Goal: Transaction & Acquisition: Purchase product/service

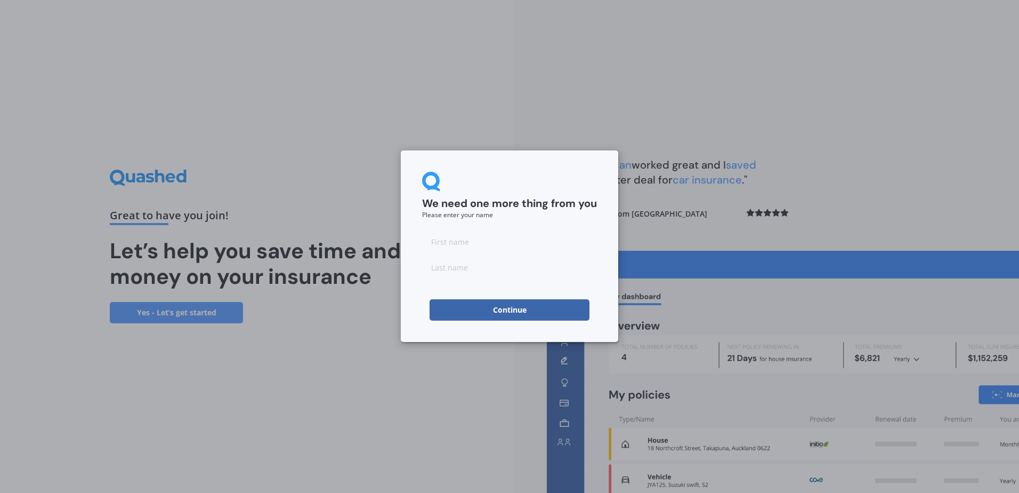
drag, startPoint x: 454, startPoint y: 237, endPoint x: 454, endPoint y: 243, distance: 5.4
click at [454, 237] on input at bounding box center [509, 241] width 175 height 21
type input "[PERSON_NAME]"
click at [498, 325] on div "We need one more thing from you Please enter your name [PERSON_NAME] Continue" at bounding box center [510, 245] width 218 height 191
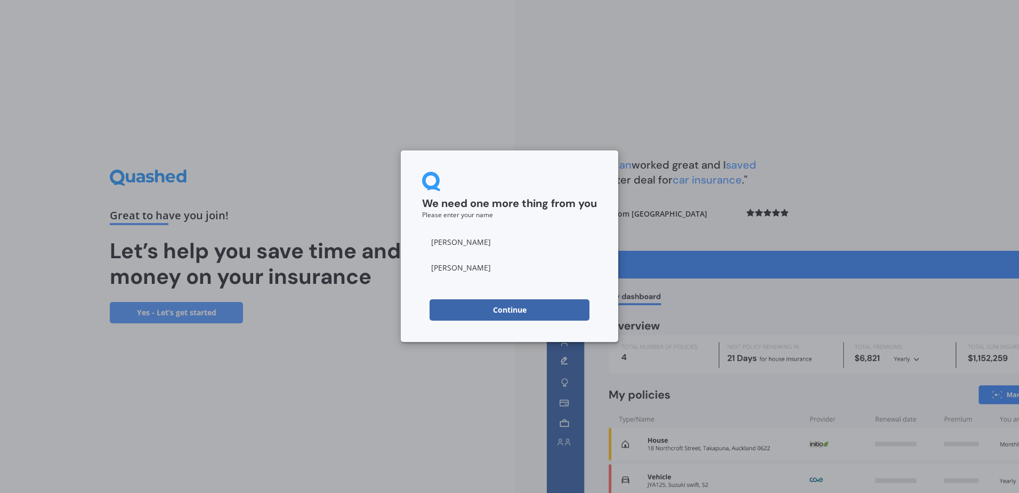
click at [498, 315] on button "Continue" at bounding box center [510, 309] width 160 height 21
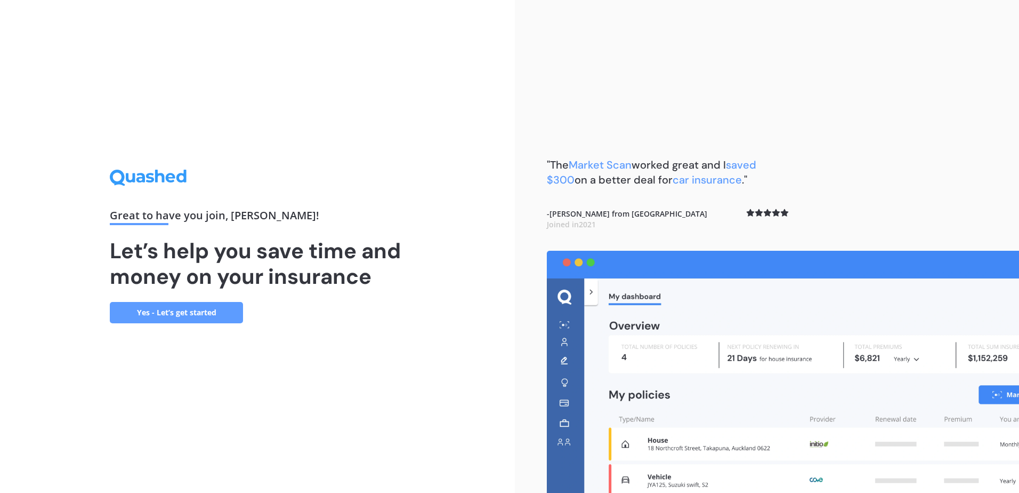
click at [197, 313] on link "Yes - Let’s get started" at bounding box center [176, 312] width 133 height 21
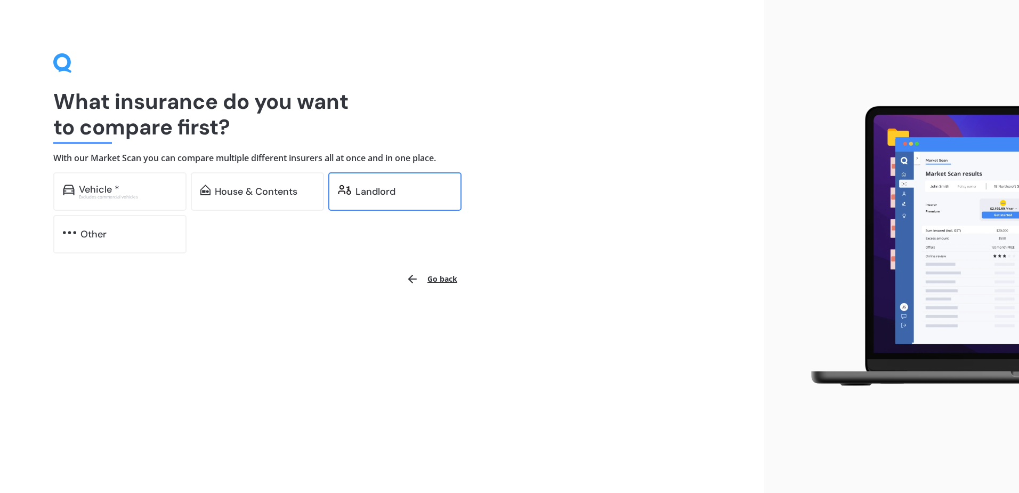
click at [386, 178] on div "Landlord" at bounding box center [394, 191] width 133 height 38
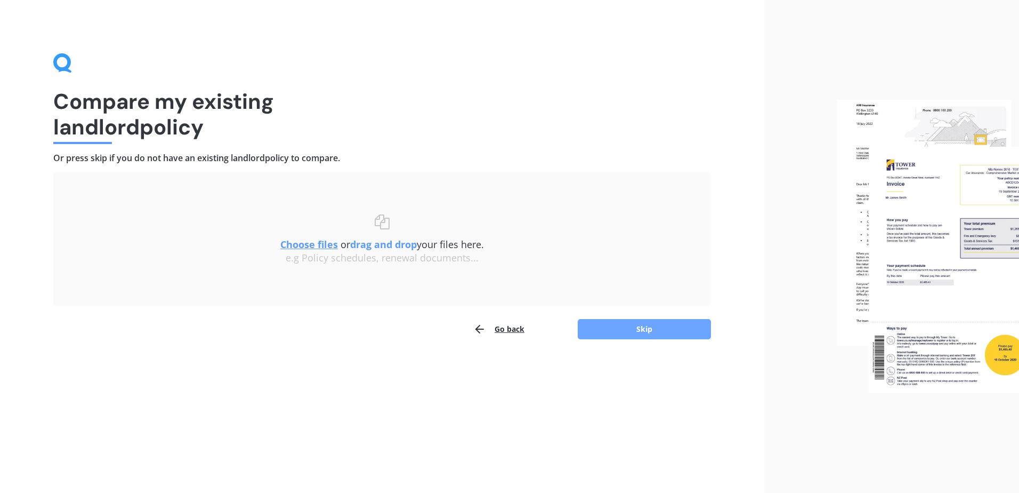
click at [646, 331] on button "Skip" at bounding box center [644, 329] width 133 height 20
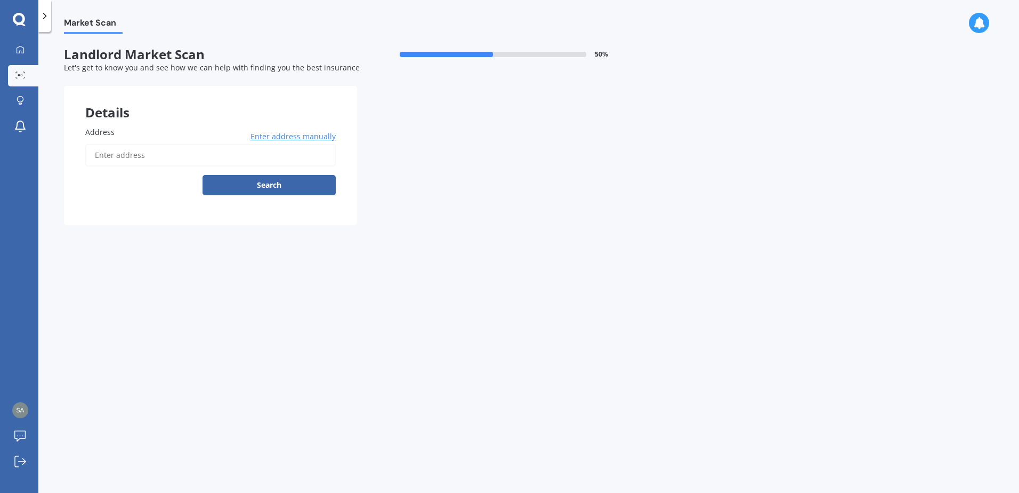
click at [118, 147] on input "Address" at bounding box center [210, 155] width 251 height 22
type input "[STREET_ADDRESS]"
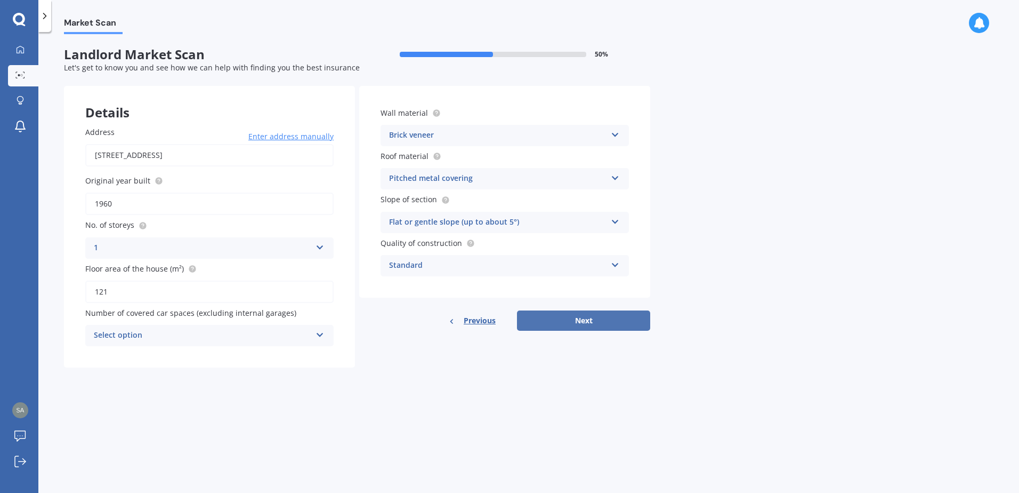
click at [601, 323] on button "Next" at bounding box center [583, 320] width 133 height 20
click at [171, 337] on div "Select option" at bounding box center [205, 335] width 212 height 12
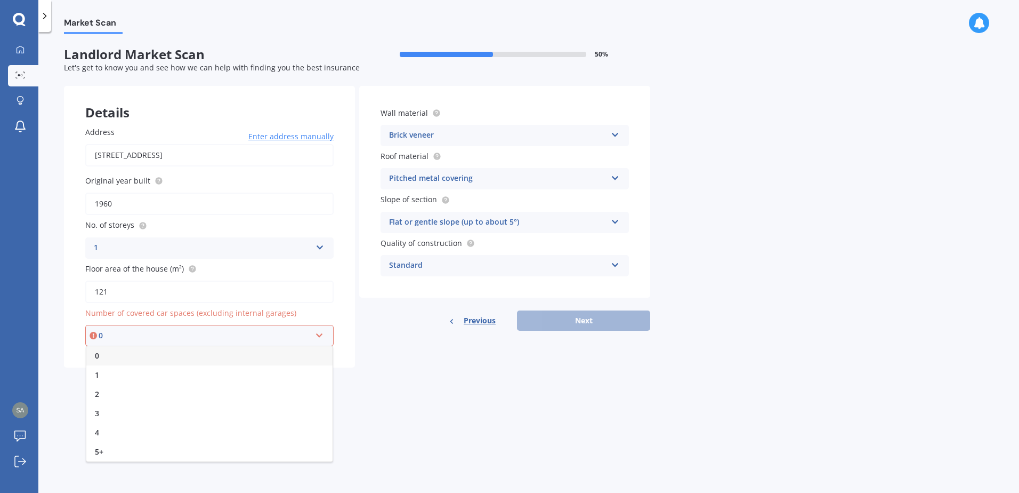
click at [159, 355] on div "0" at bounding box center [209, 355] width 246 height 19
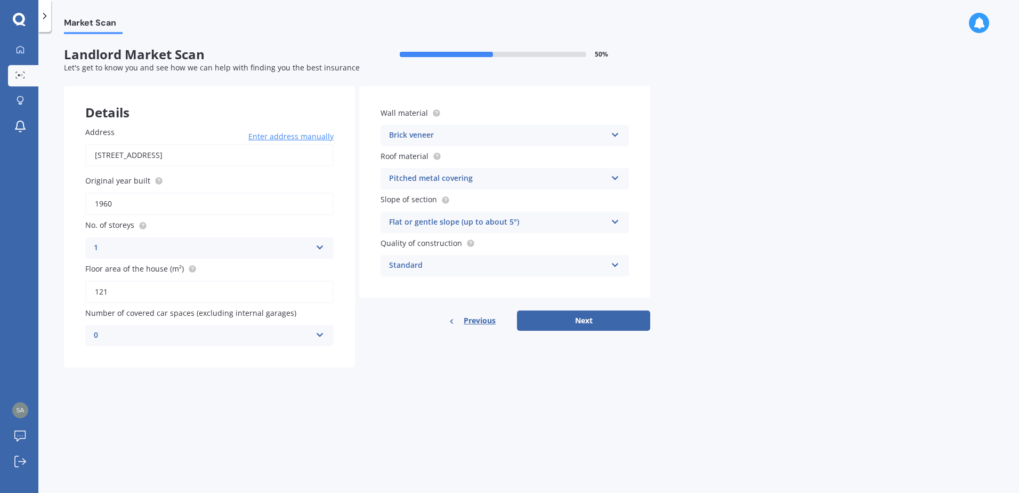
drag, startPoint x: 589, startPoint y: 311, endPoint x: 586, endPoint y: 316, distance: 5.5
click at [588, 311] on button "Next" at bounding box center [583, 320] width 133 height 20
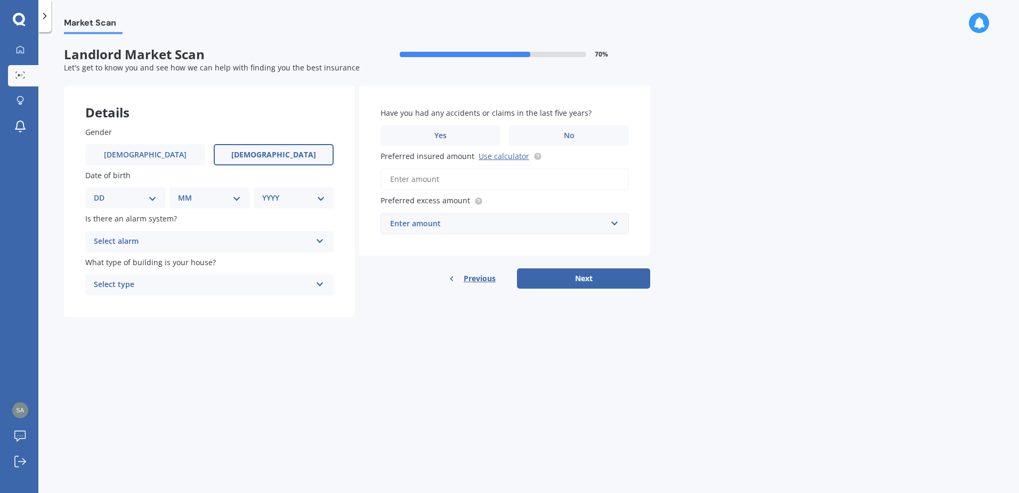
click at [254, 159] on label "[DEMOGRAPHIC_DATA]" at bounding box center [274, 154] width 120 height 21
click at [0, 0] on input "[DEMOGRAPHIC_DATA]" at bounding box center [0, 0] width 0 height 0
click at [138, 201] on select "DD 01 02 03 04 05 06 07 08 09 10 11 12 13 14 15 16 17 18 19 20 21 22 23 24 25 2…" at bounding box center [125, 198] width 63 height 12
select select "08"
click at [102, 192] on select "DD 01 02 03 04 05 06 07 08 09 10 11 12 13 14 15 16 17 18 19 20 21 22 23 24 25 2…" at bounding box center [125, 198] width 63 height 12
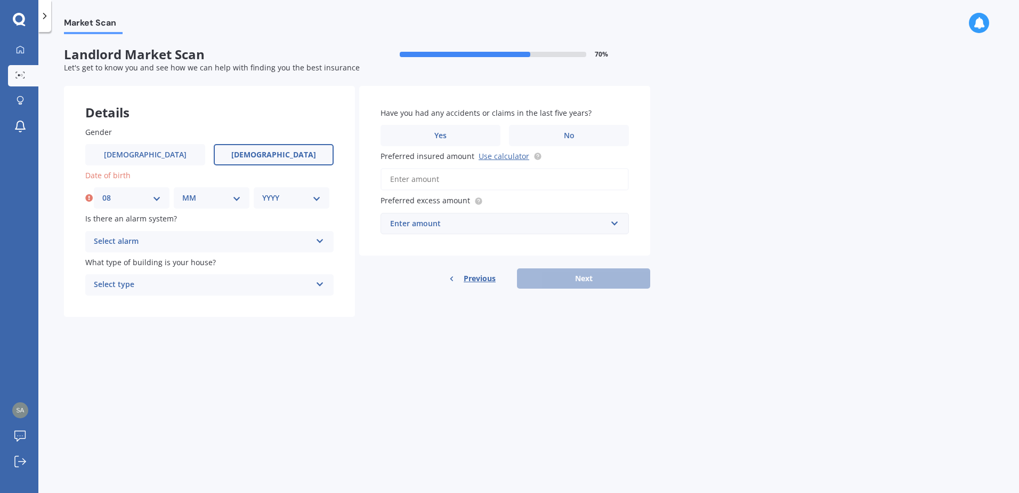
click at [193, 198] on select "MM 01 02 03 04 05 06 07 08 09 10 11 12" at bounding box center [211, 198] width 59 height 12
select select "02"
click at [182, 192] on select "MM 01 02 03 04 05 06 07 08 09 10 11 12" at bounding box center [211, 198] width 59 height 12
click at [281, 197] on select "YYYY 2009 2008 2007 2006 2005 2004 2003 2002 2001 2000 1999 1998 1997 1996 1995…" at bounding box center [291, 198] width 59 height 12
select select "1974"
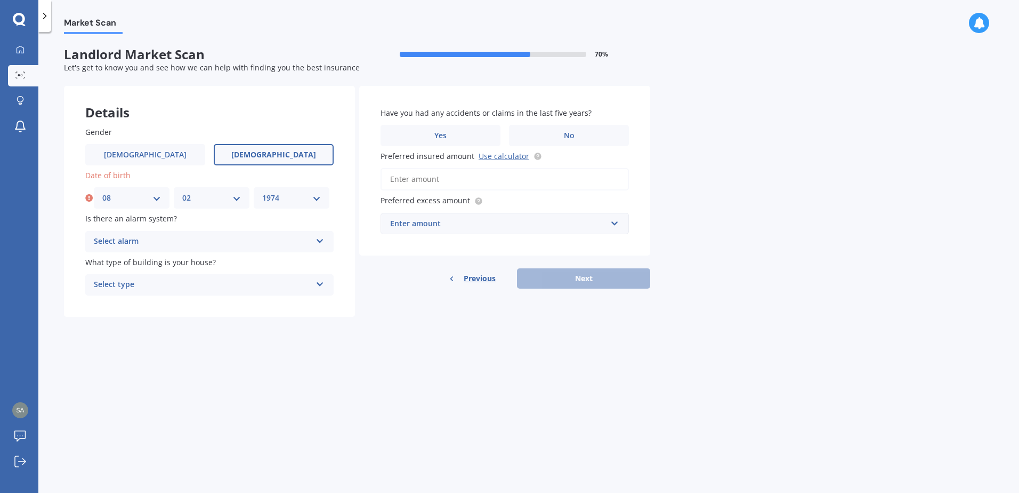
click at [262, 192] on select "YYYY 2009 2008 2007 2006 2005 2004 2003 2002 2001 2000 1999 1998 1997 1996 1995…" at bounding box center [291, 198] width 59 height 12
click at [124, 237] on div "Select alarm" at bounding box center [203, 241] width 218 height 13
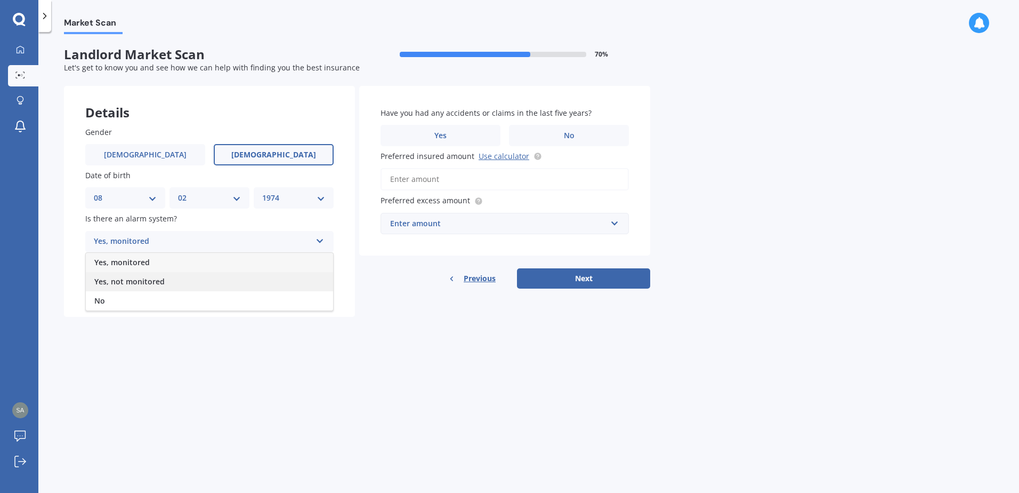
click at [135, 280] on span "Yes, not monitored" at bounding box center [129, 281] width 70 height 10
click at [136, 288] on div "Select type" at bounding box center [203, 284] width 218 height 13
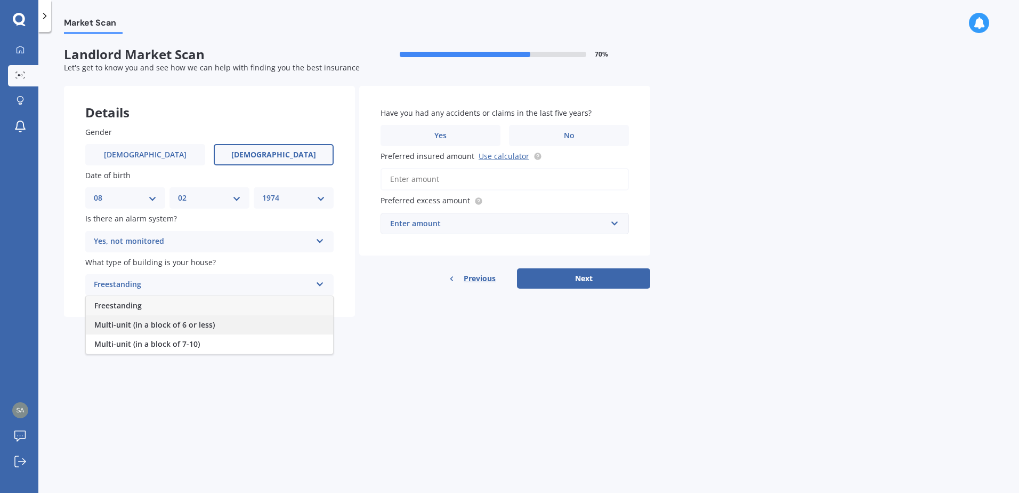
click at [159, 327] on span "Multi-unit (in a block of 6 or less)" at bounding box center [154, 324] width 120 height 10
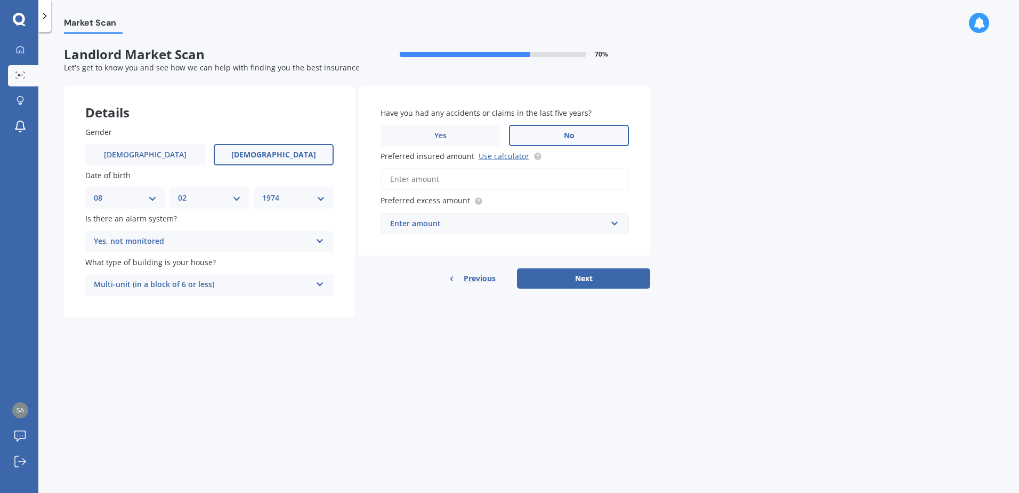
click at [576, 144] on label "No" at bounding box center [569, 135] width 120 height 21
click at [0, 0] on input "No" at bounding box center [0, 0] width 0 height 0
click at [574, 139] on span "No" at bounding box center [569, 135] width 11 height 9
click at [0, 0] on input "No" at bounding box center [0, 0] width 0 height 0
click at [447, 178] on input "Preferred insured amount Use calculator" at bounding box center [505, 179] width 248 height 22
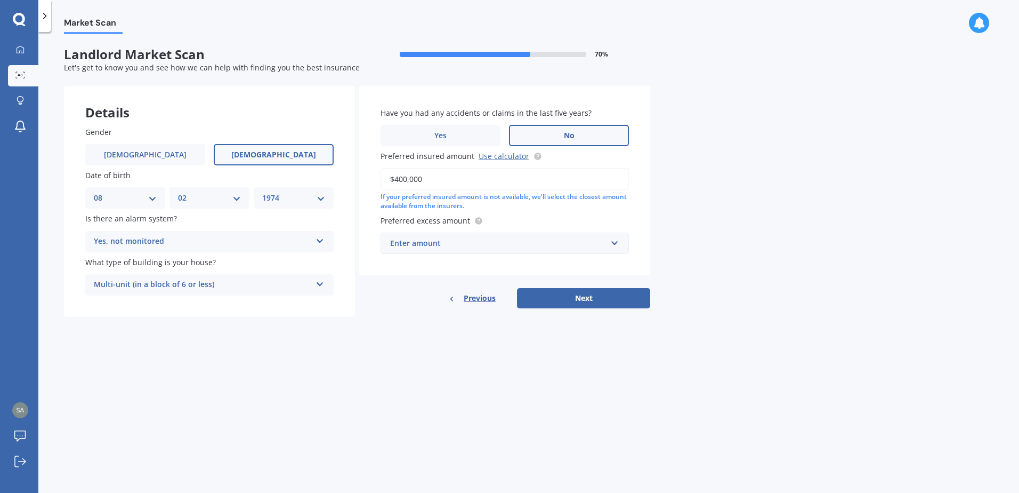
type input "$400,000"
click at [431, 246] on div "Enter amount" at bounding box center [498, 243] width 216 height 12
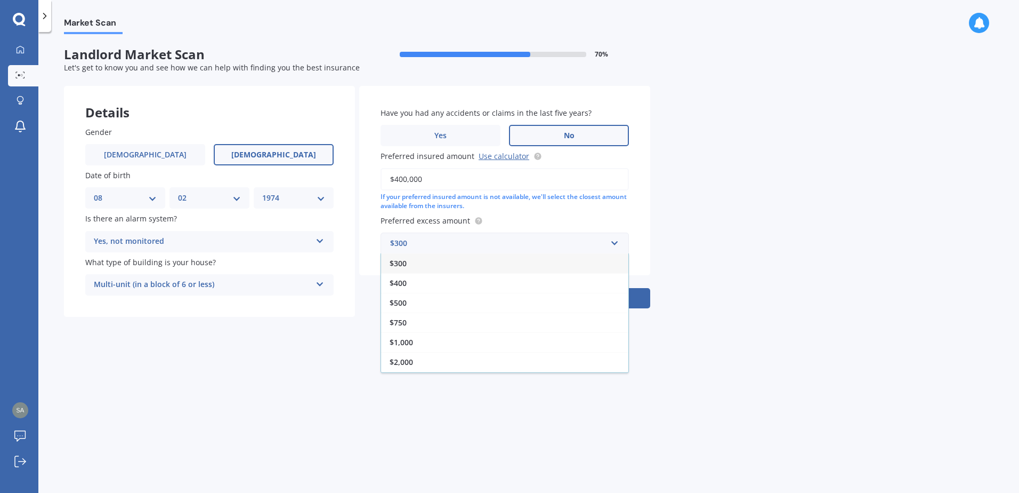
click at [415, 359] on div "$2,000" at bounding box center [504, 362] width 247 height 20
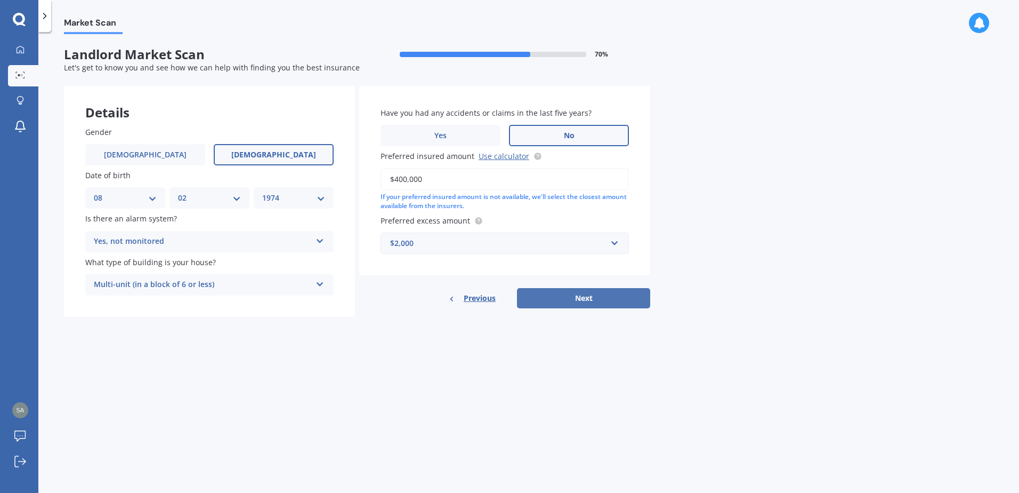
click at [603, 302] on button "Next" at bounding box center [583, 298] width 133 height 20
select select "08"
select select "02"
select select "1974"
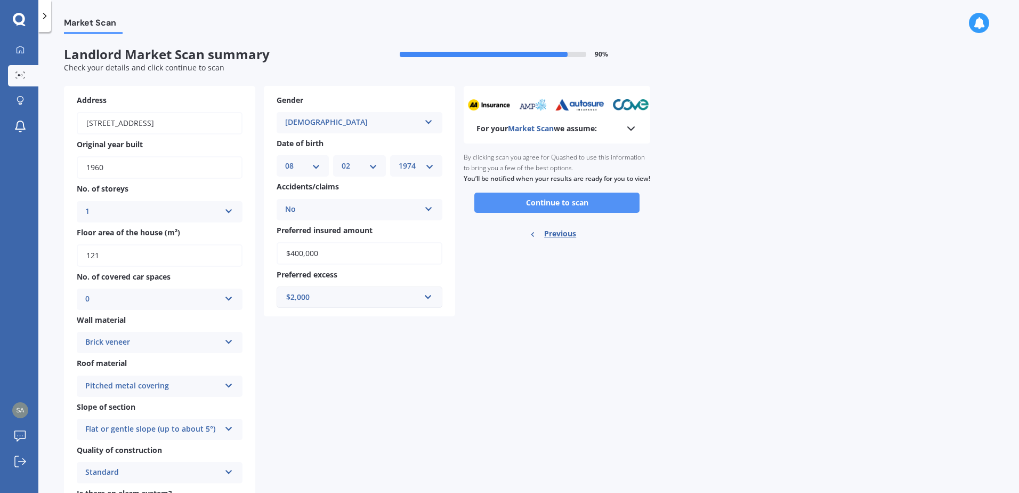
click at [546, 213] on button "Continue to scan" at bounding box center [557, 202] width 165 height 20
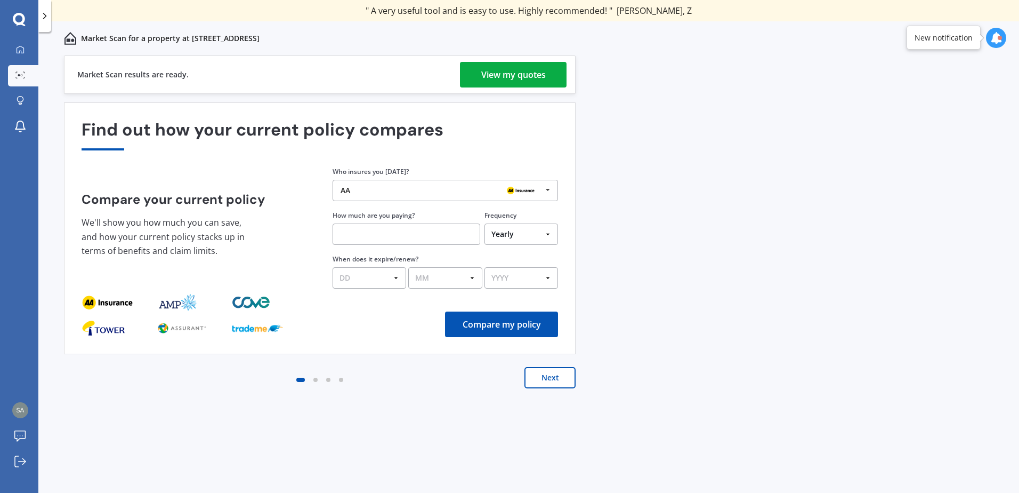
click at [503, 74] on div "View my quotes" at bounding box center [513, 75] width 65 height 26
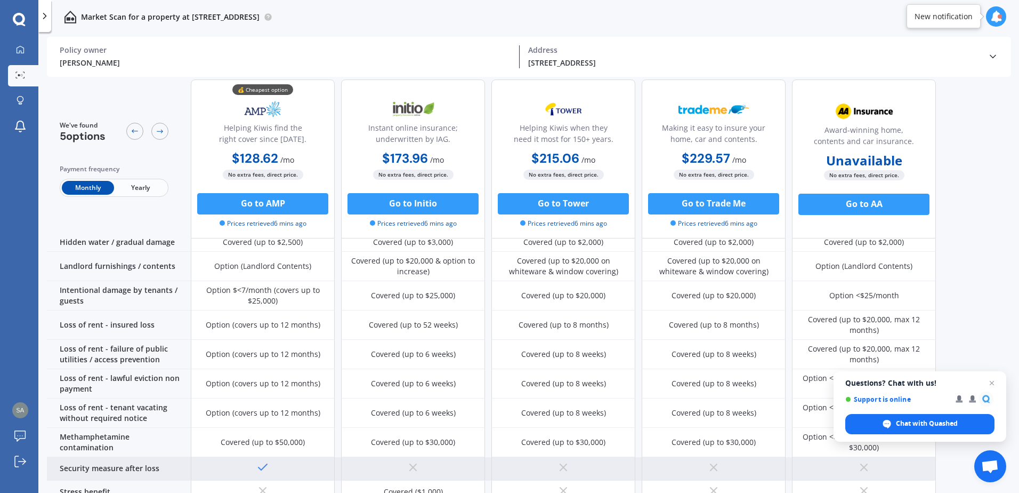
scroll to position [487, 0]
